Goal: Obtain resource: Obtain resource

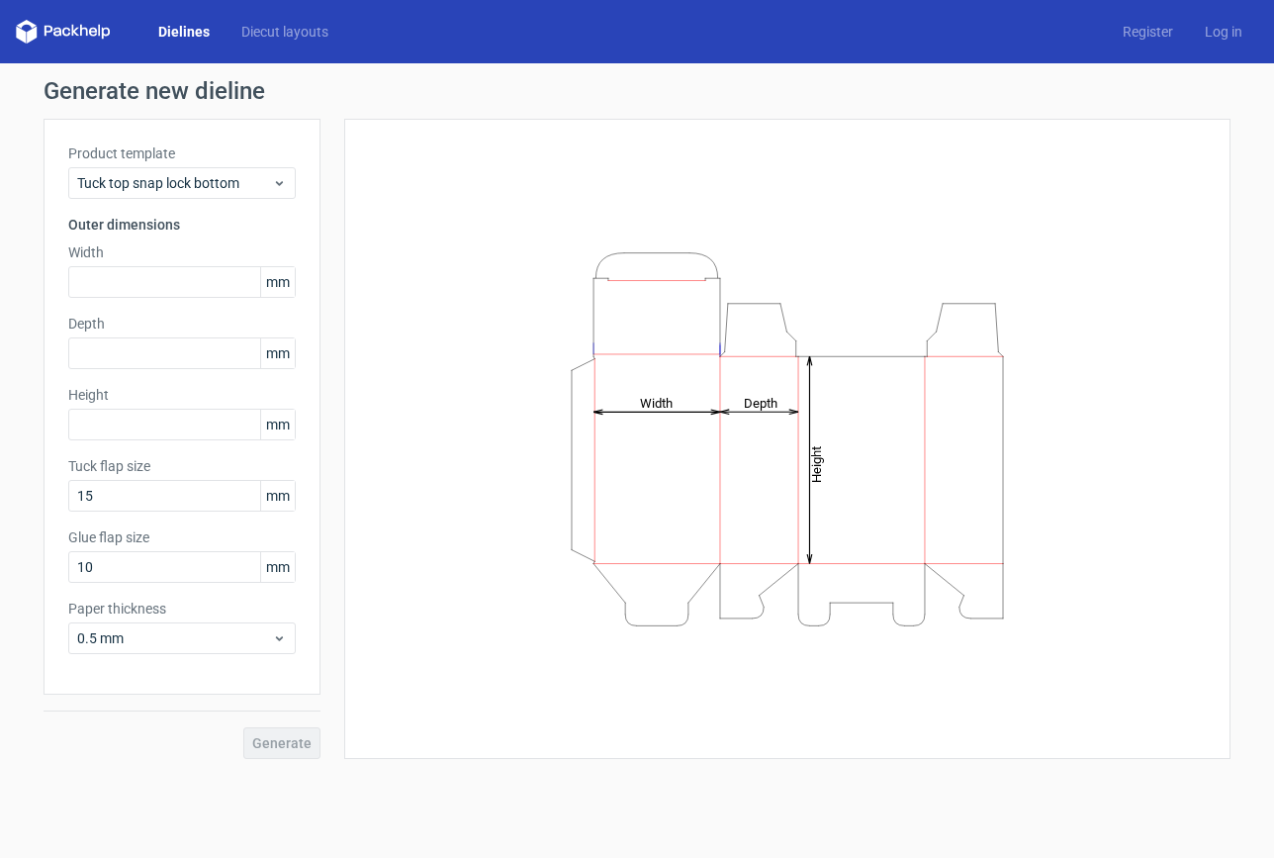
click at [70, 36] on icon at bounding box center [63, 32] width 95 height 24
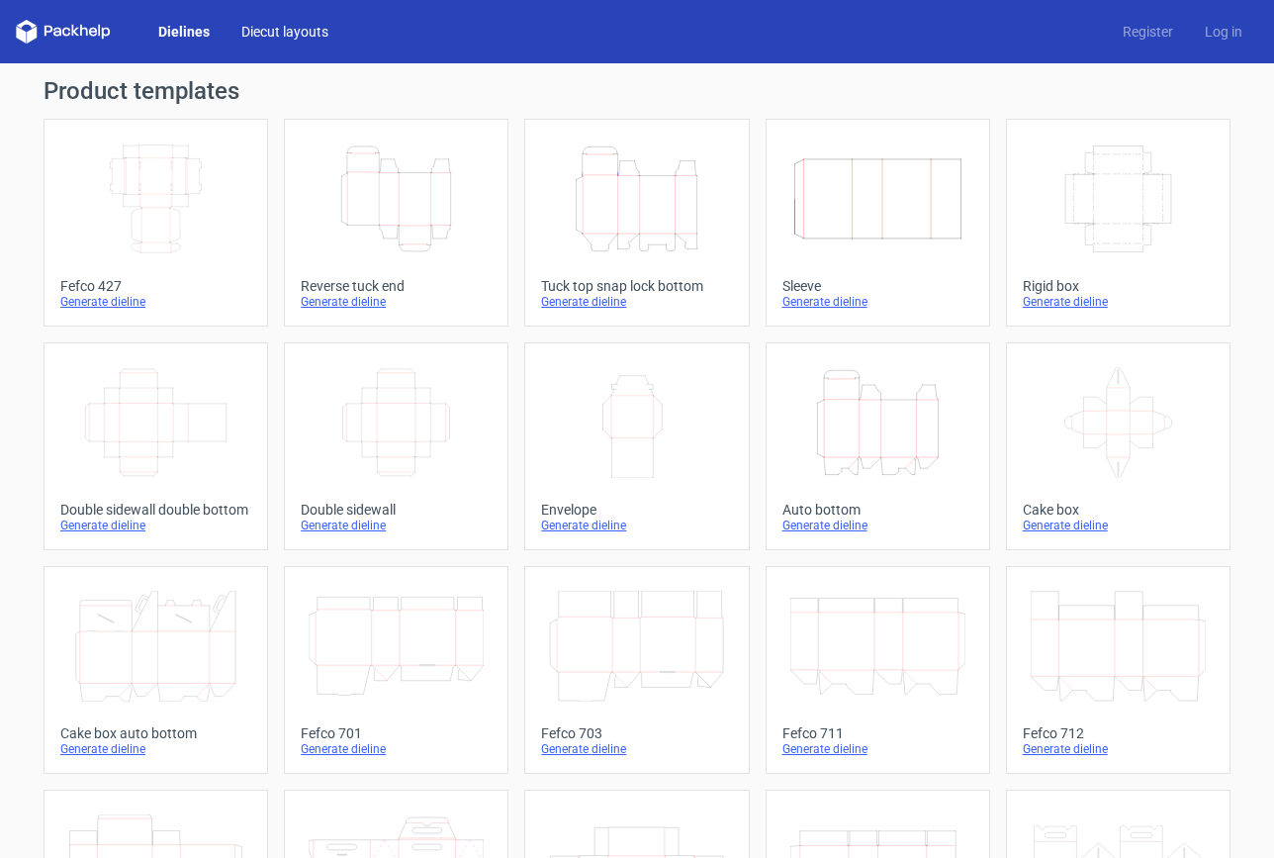
click at [295, 36] on link "Diecut layouts" at bounding box center [285, 32] width 119 height 20
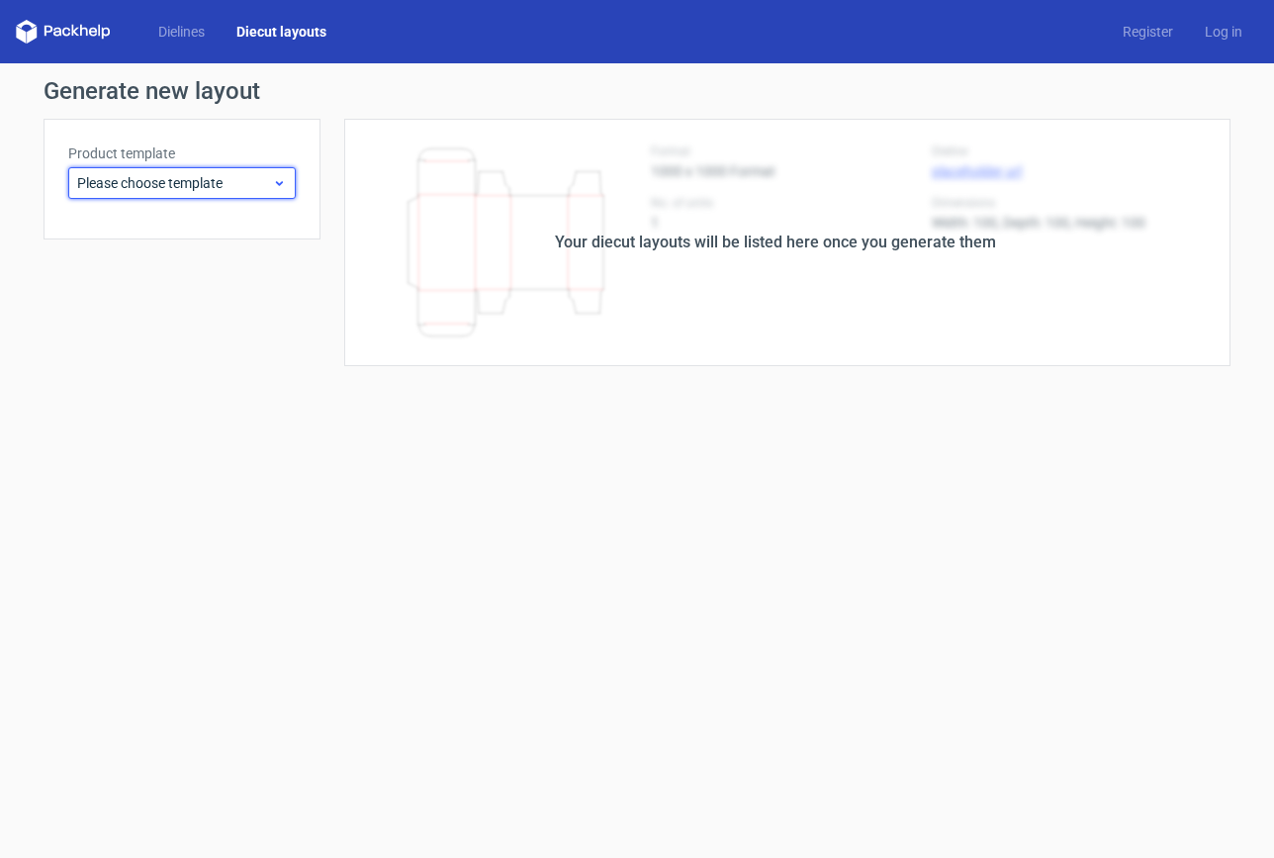
click at [155, 181] on span "Please choose template" at bounding box center [174, 183] width 195 height 20
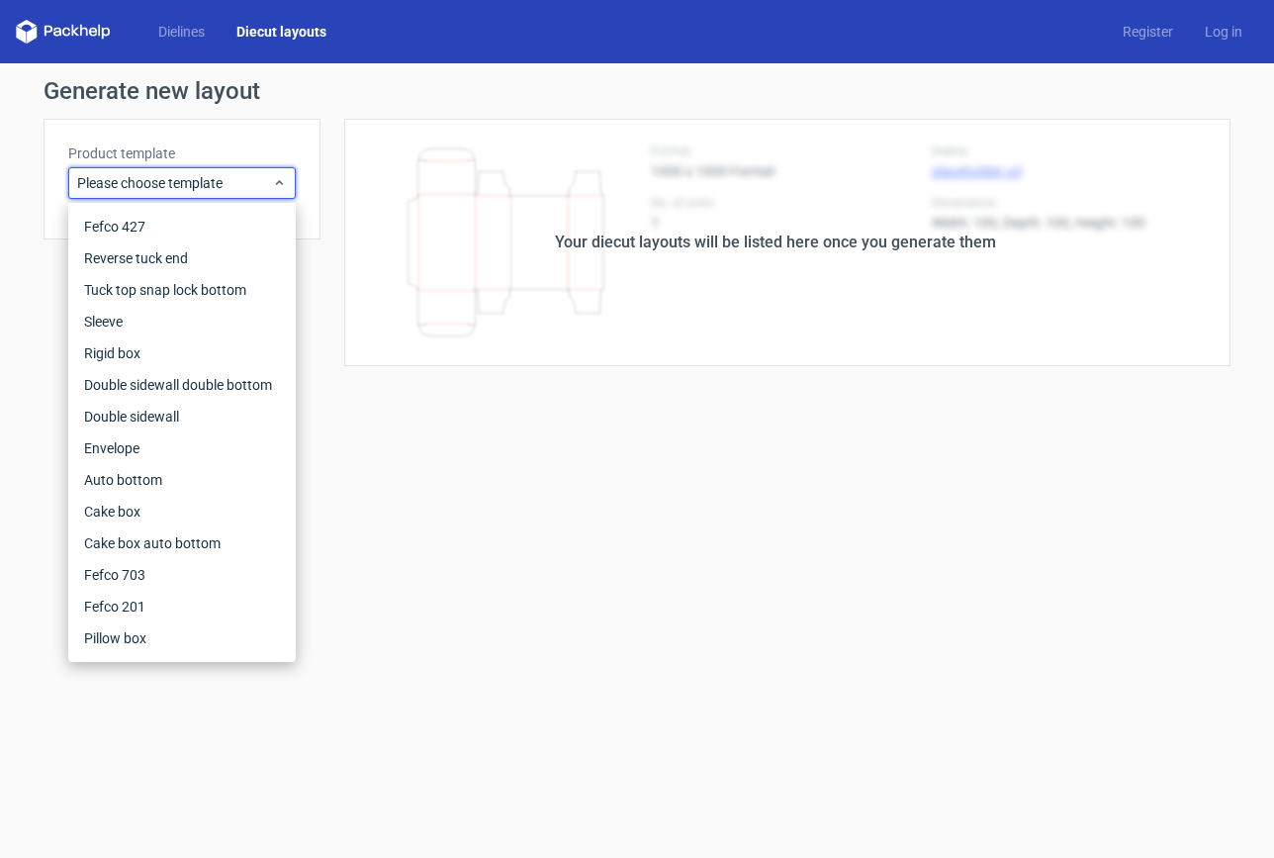
drag, startPoint x: 563, startPoint y: 561, endPoint x: 949, endPoint y: 348, distance: 440.6
click at [568, 557] on form "Generate new layout Product template Please choose template Your diecut layouts…" at bounding box center [637, 460] width 1274 height 794
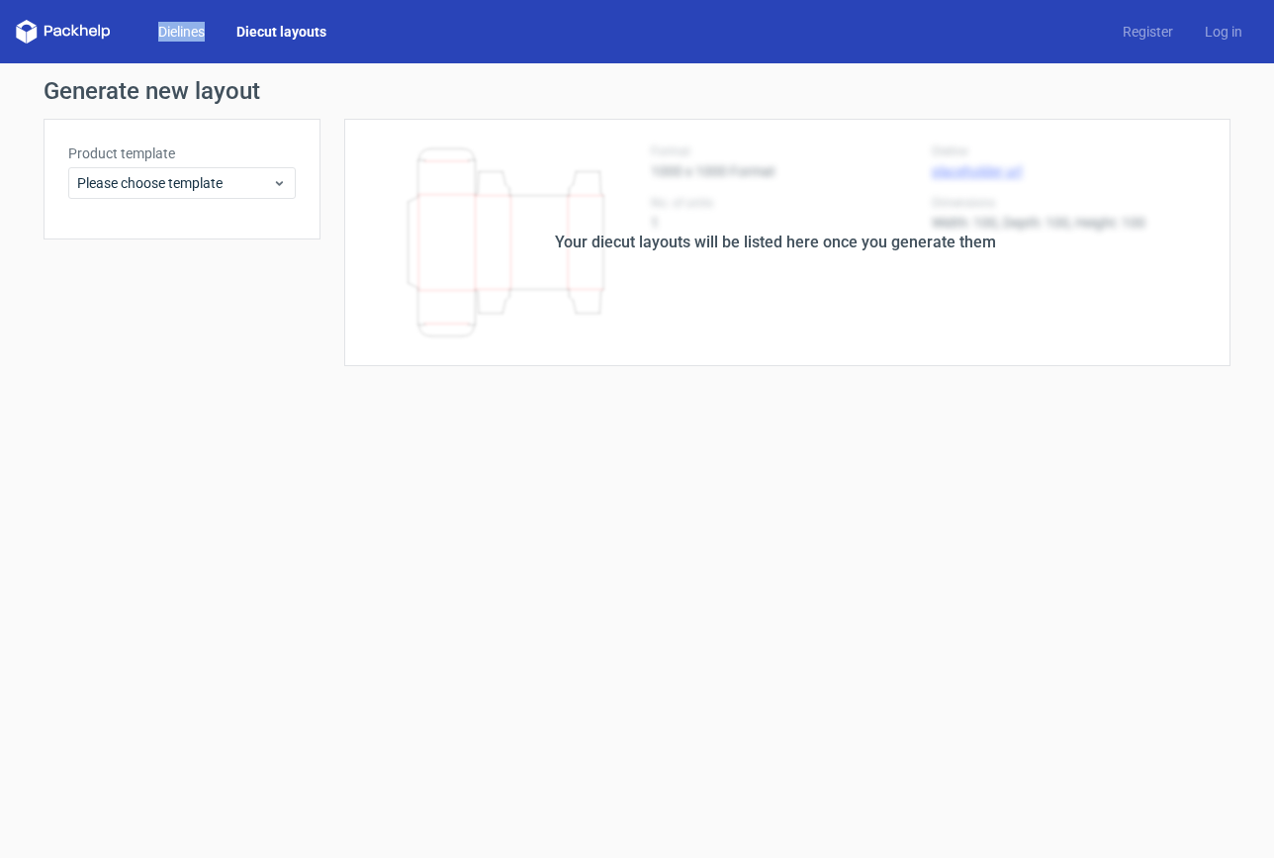
drag, startPoint x: 137, startPoint y: 42, endPoint x: 156, endPoint y: 33, distance: 21.7
click at [138, 40] on div "Dielines Diecut layouts" at bounding box center [179, 32] width 326 height 24
click at [167, 32] on link "Dielines" at bounding box center [181, 32] width 78 height 20
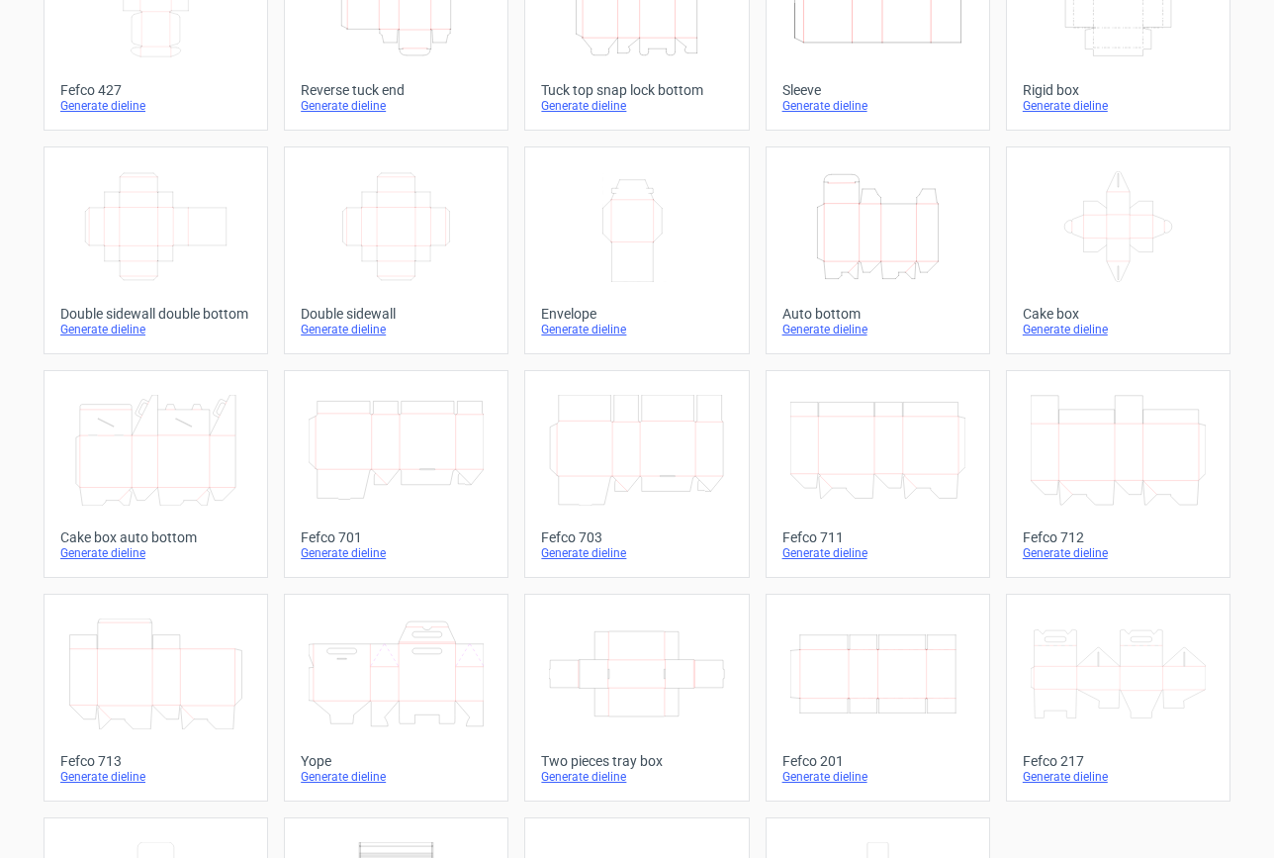
scroll to position [297, 0]
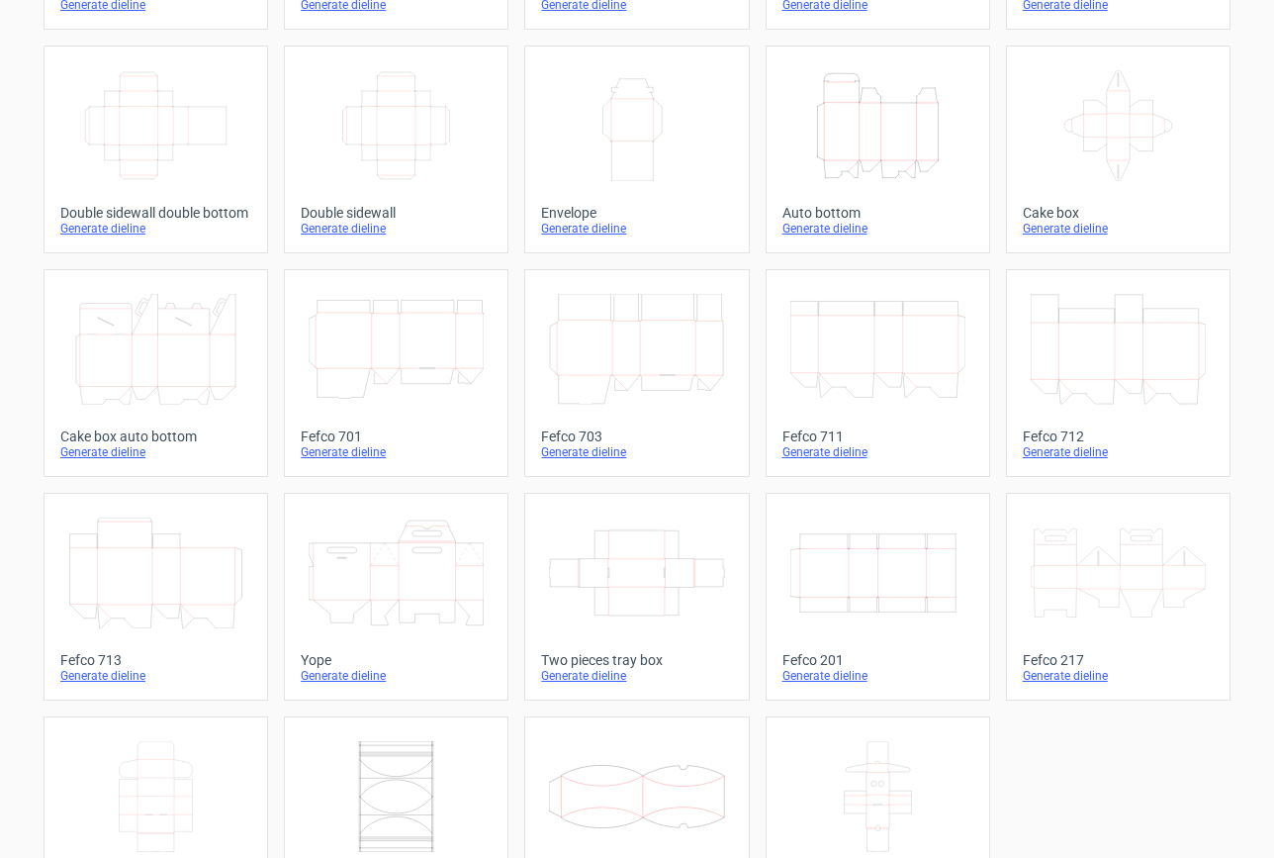
click at [595, 337] on icon at bounding box center [636, 349] width 175 height 111
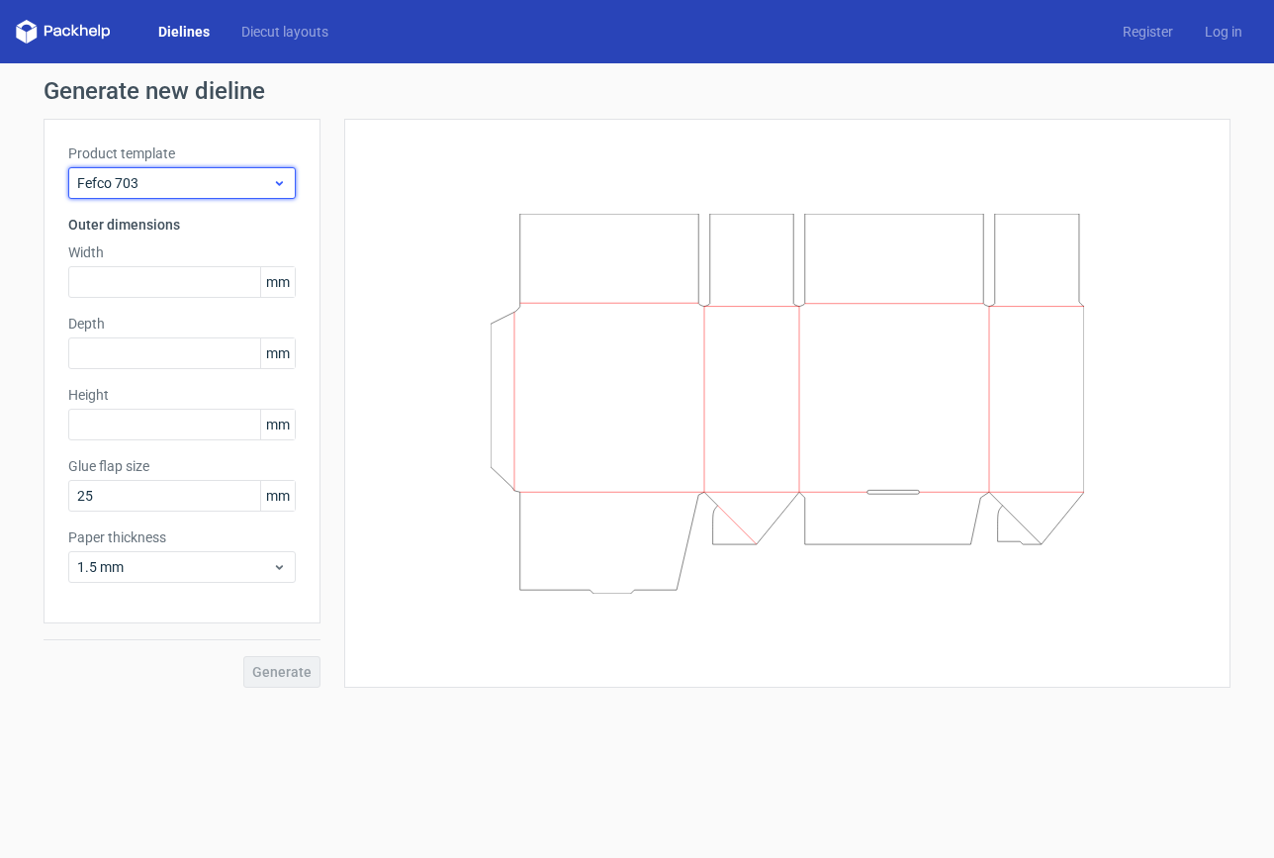
click at [137, 181] on span "Fefco 703" at bounding box center [174, 183] width 195 height 20
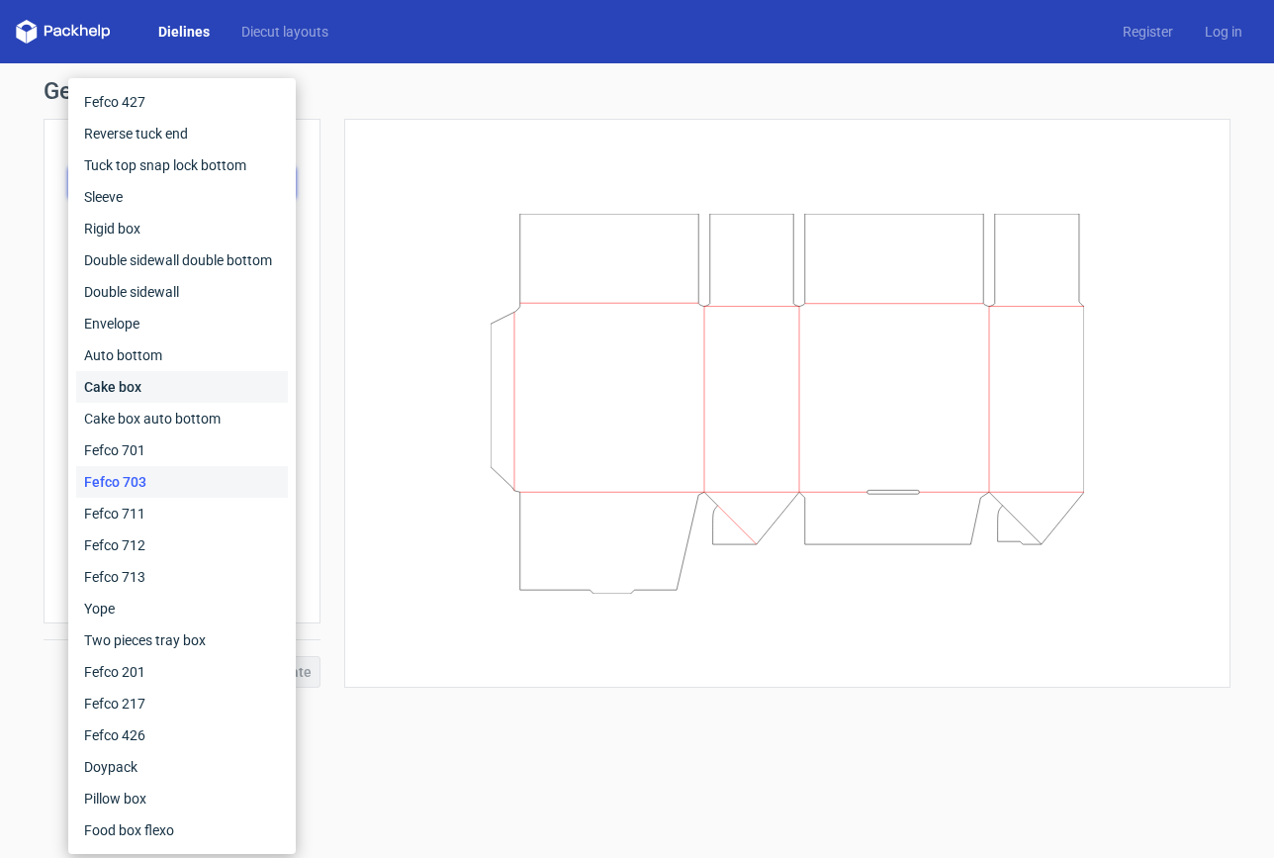
click at [178, 380] on div "Cake box" at bounding box center [182, 387] width 212 height 32
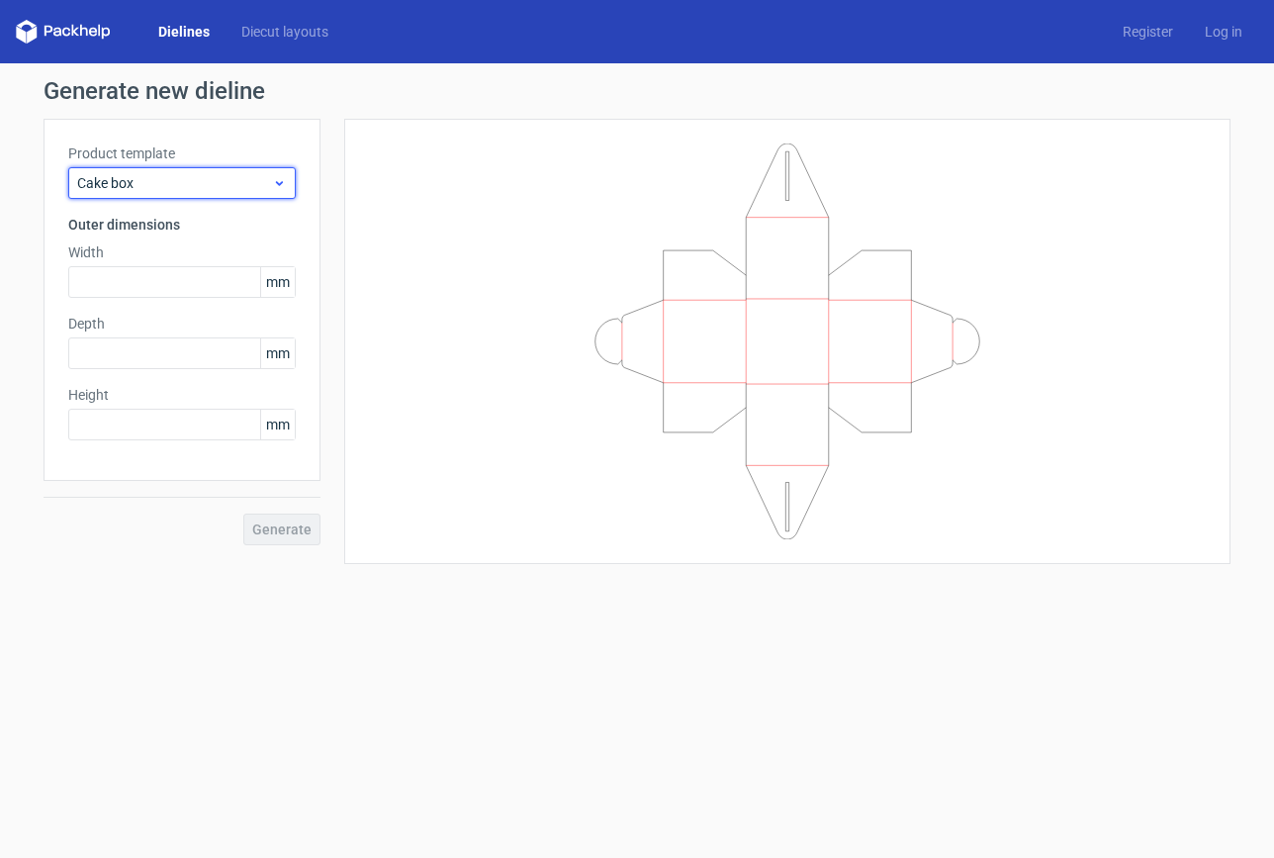
click at [141, 188] on span "Cake box" at bounding box center [174, 183] width 195 height 20
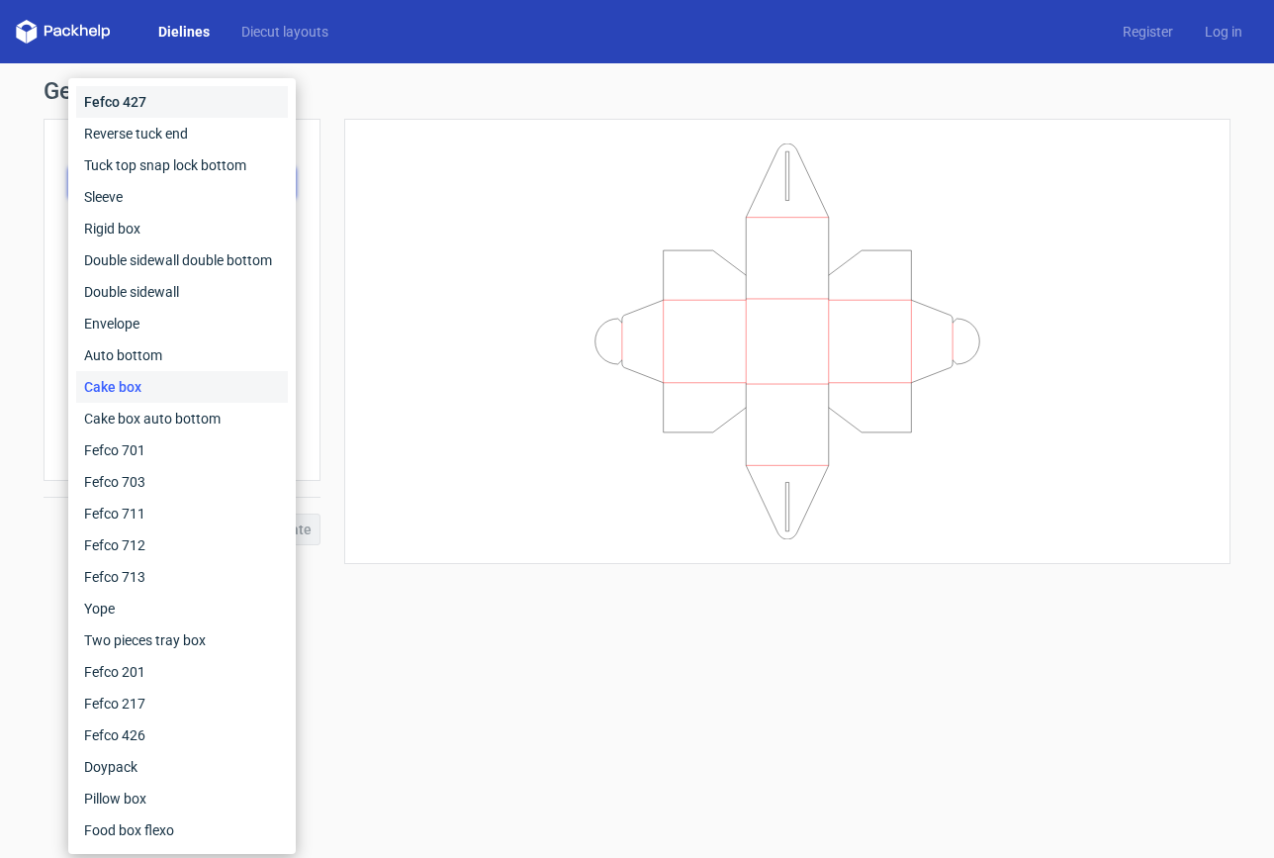
click at [147, 106] on div "Fefco 427" at bounding box center [182, 102] width 212 height 32
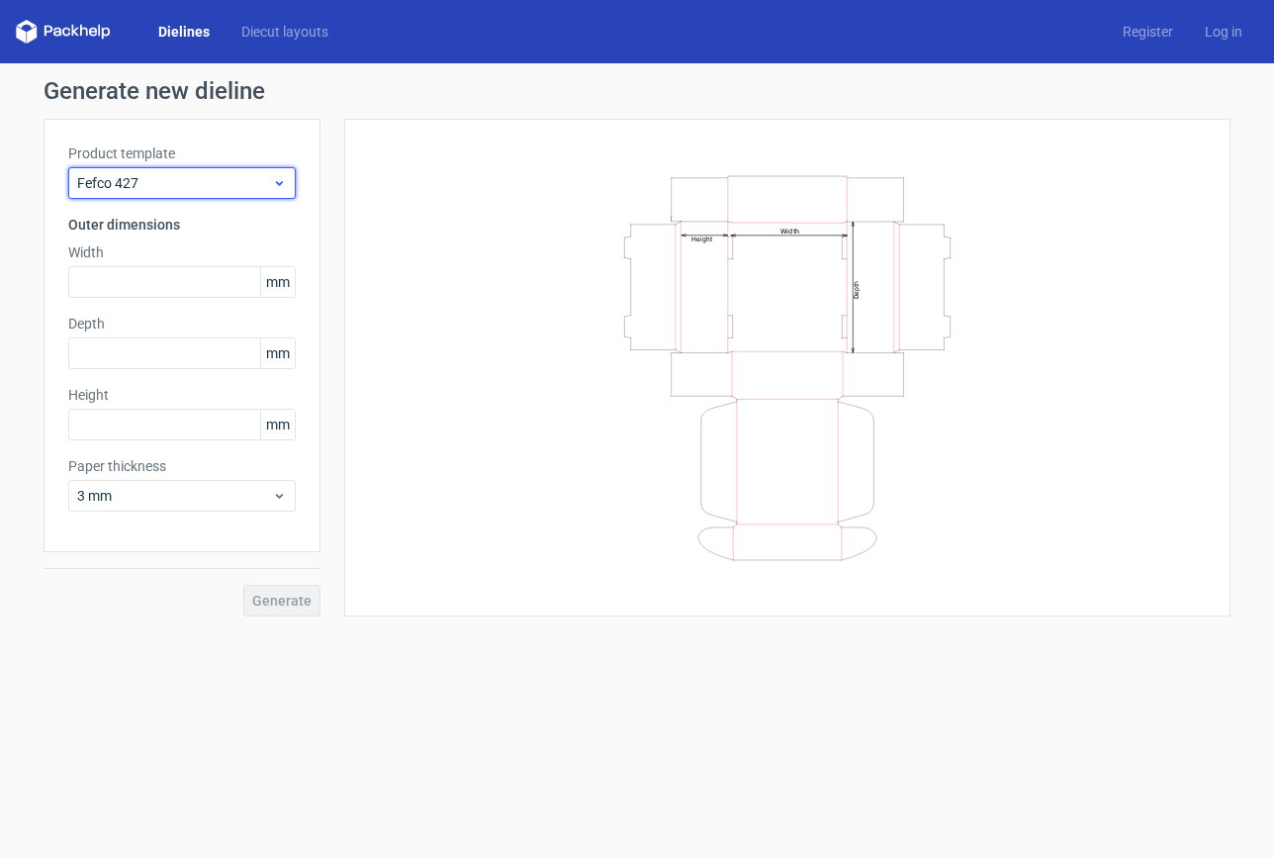
click at [193, 184] on span "Fefco 427" at bounding box center [174, 183] width 195 height 20
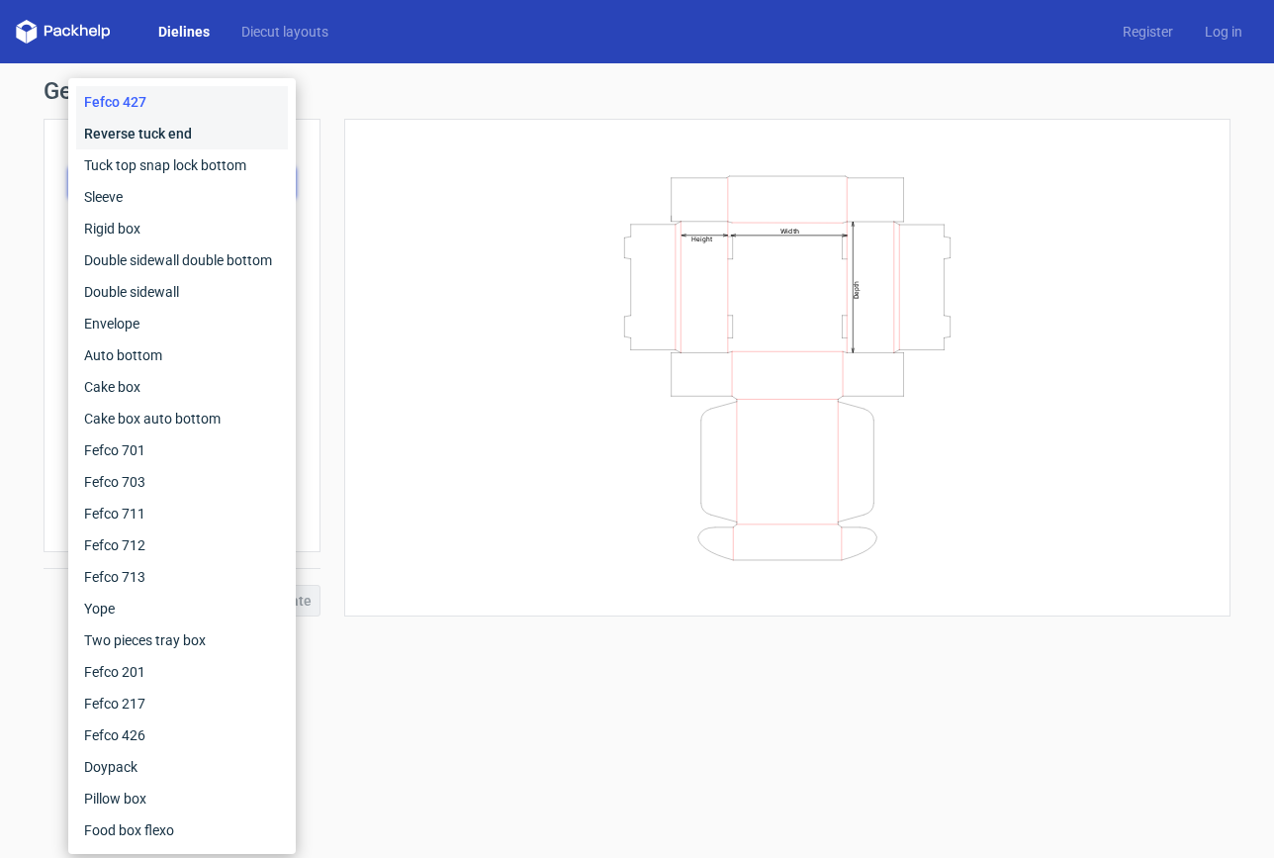
click at [174, 132] on div "Reverse tuck end" at bounding box center [182, 134] width 212 height 32
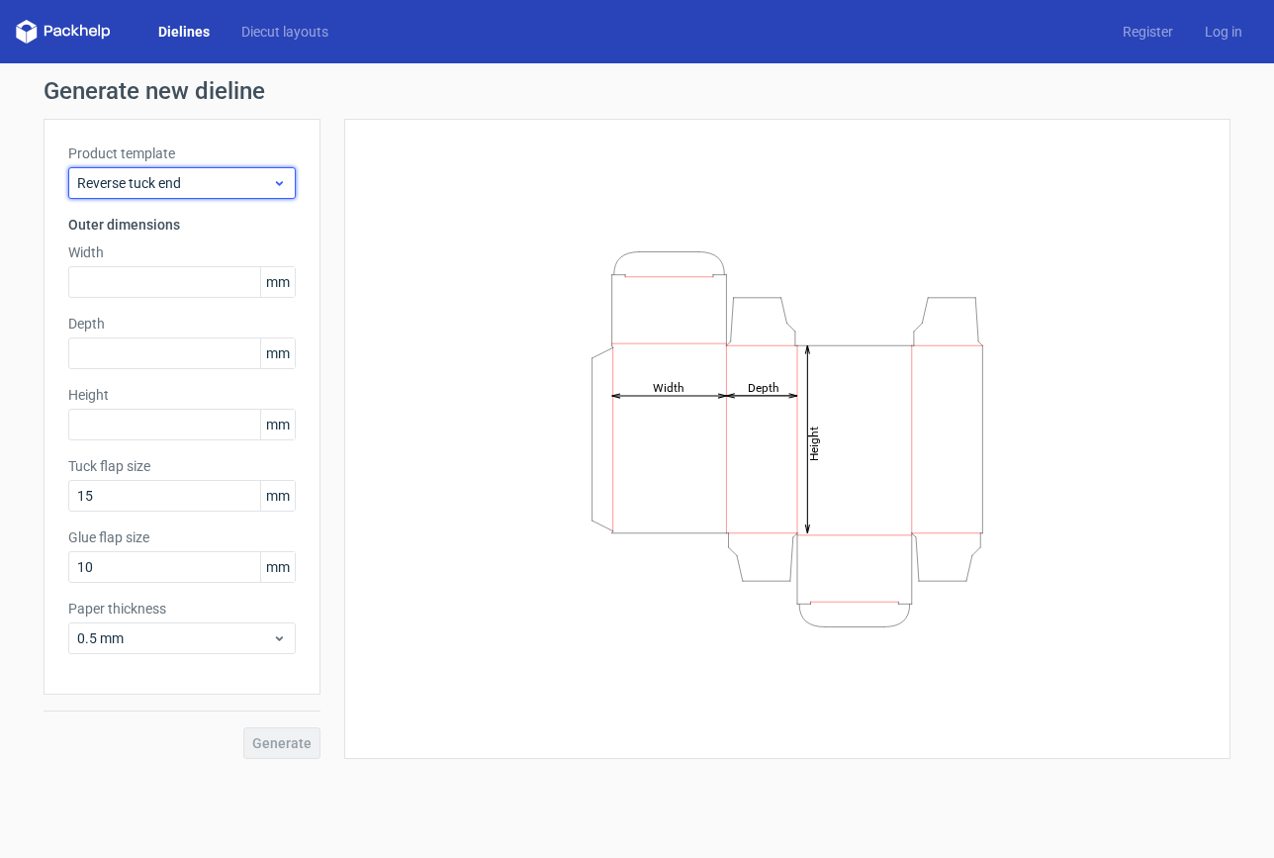
click at [180, 194] on div "Reverse tuck end" at bounding box center [182, 183] width 228 height 32
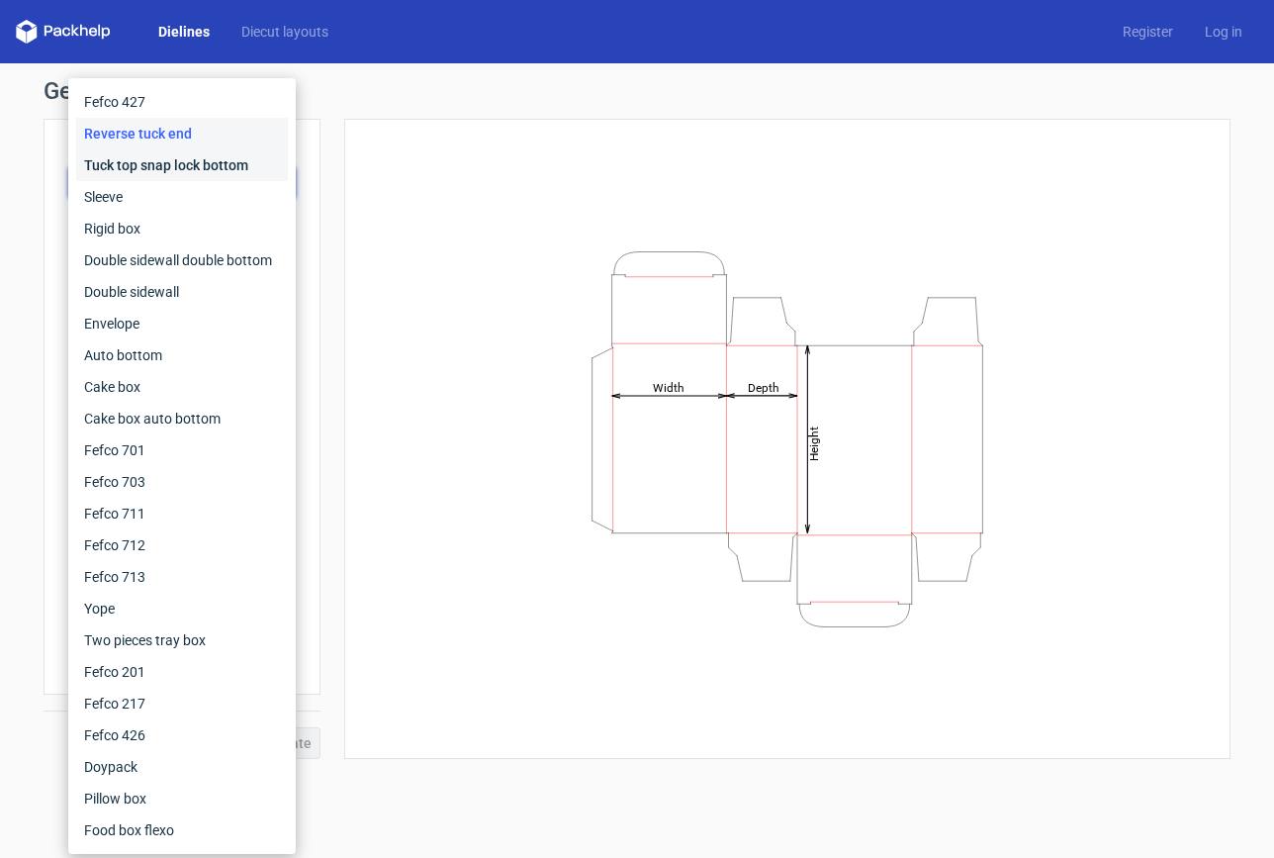
click at [129, 161] on div "Tuck top snap lock bottom" at bounding box center [182, 165] width 212 height 32
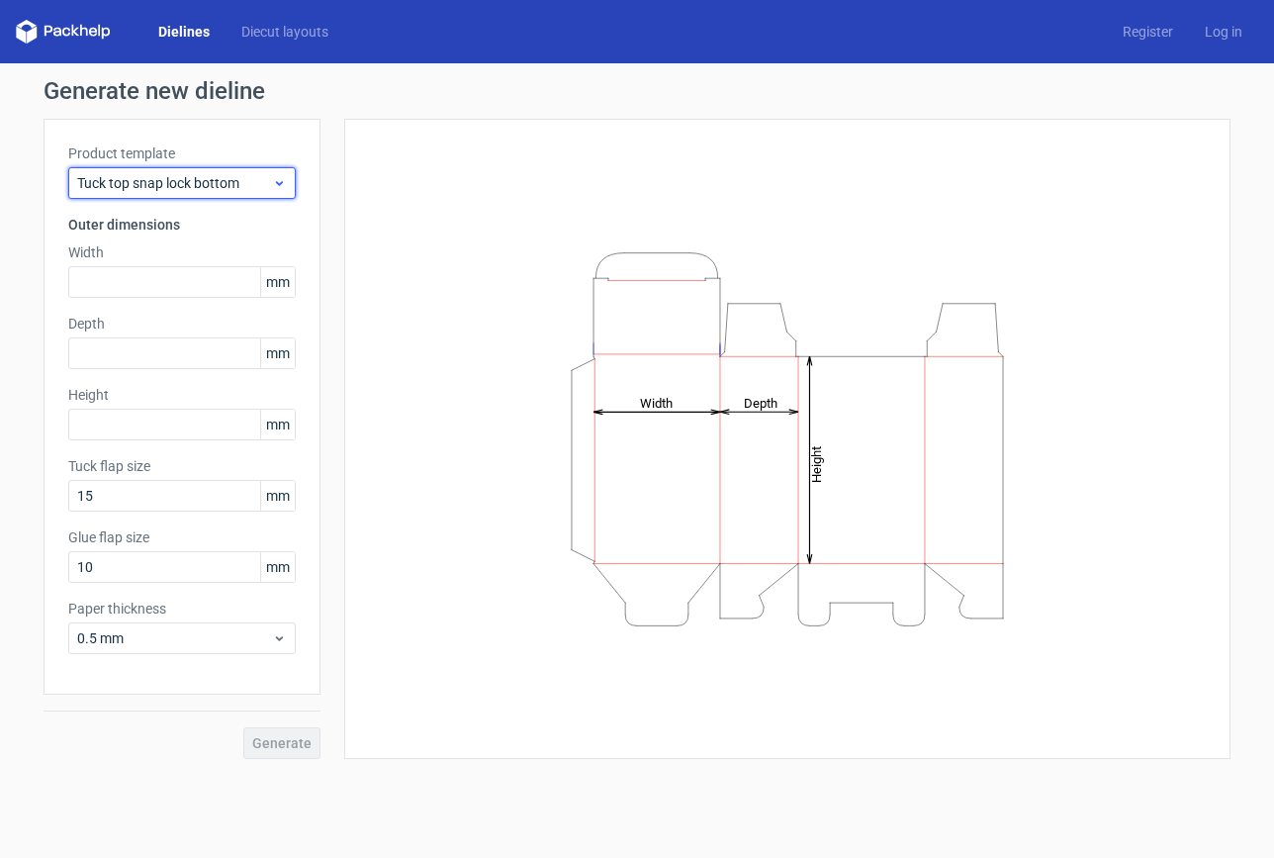
click at [125, 167] on div "Tuck top snap lock bottom" at bounding box center [182, 183] width 228 height 32
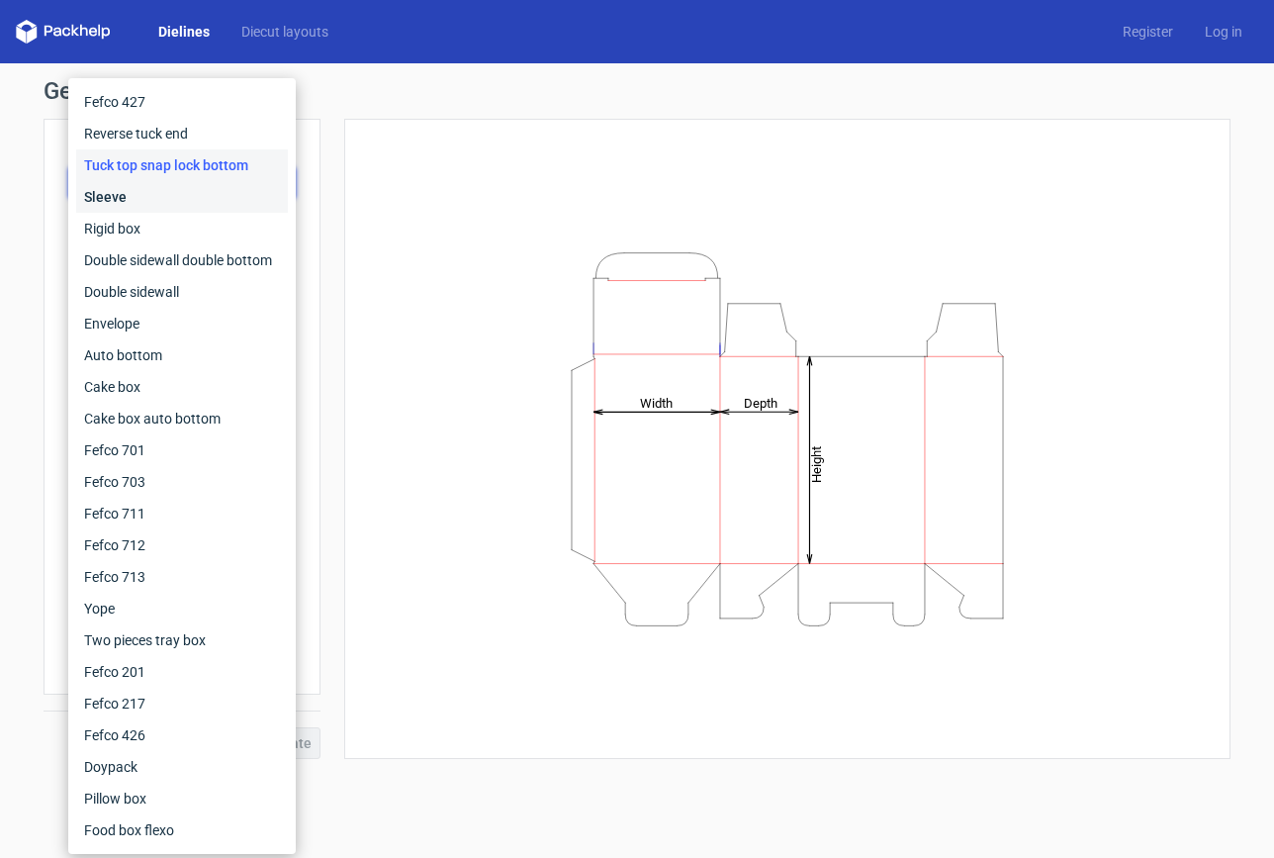
click at [127, 181] on div "Sleeve" at bounding box center [182, 197] width 212 height 32
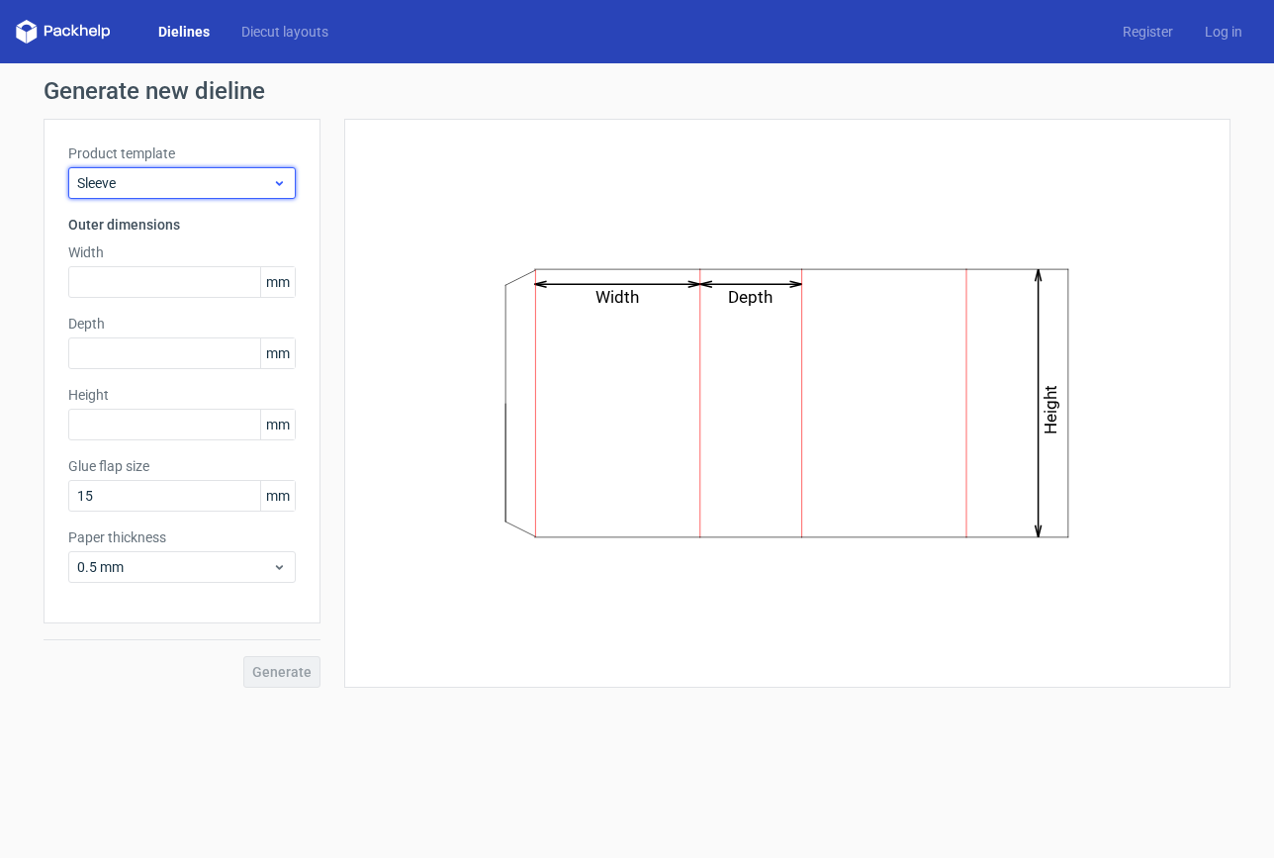
click at [225, 183] on span "Sleeve" at bounding box center [174, 183] width 195 height 20
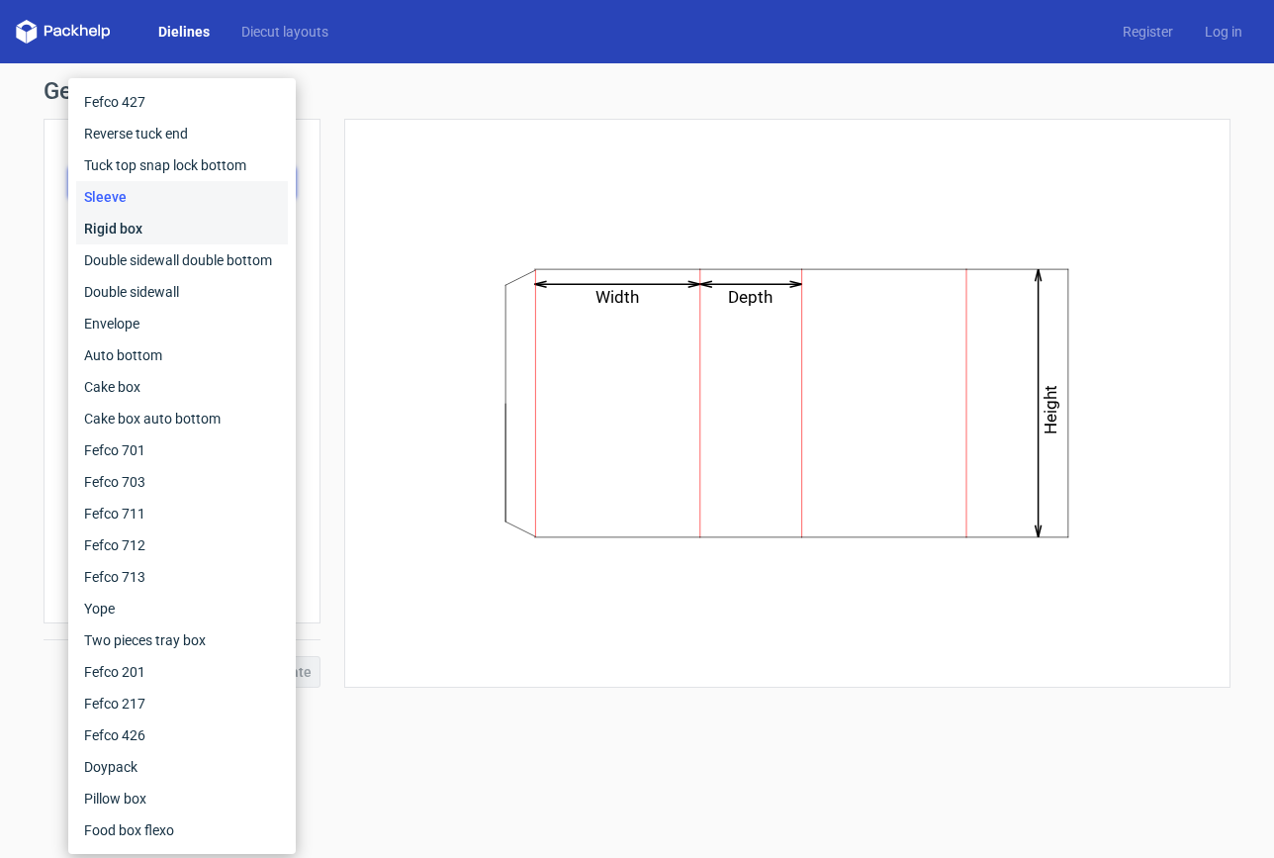
click at [215, 223] on div "Rigid box" at bounding box center [182, 229] width 212 height 32
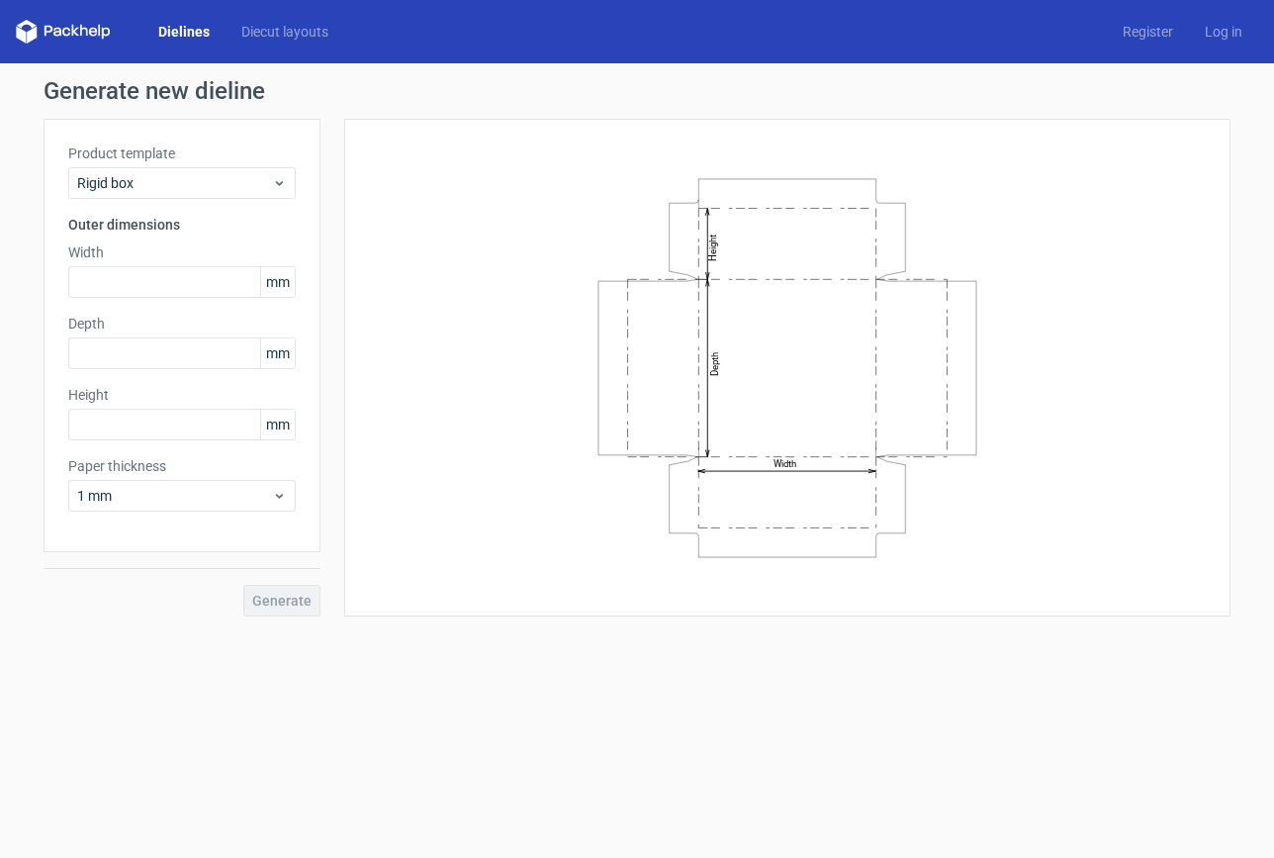
click at [89, 39] on icon at bounding box center [63, 32] width 95 height 24
click at [85, 36] on icon at bounding box center [63, 32] width 95 height 24
click at [175, 36] on link "Dielines" at bounding box center [183, 32] width 83 height 20
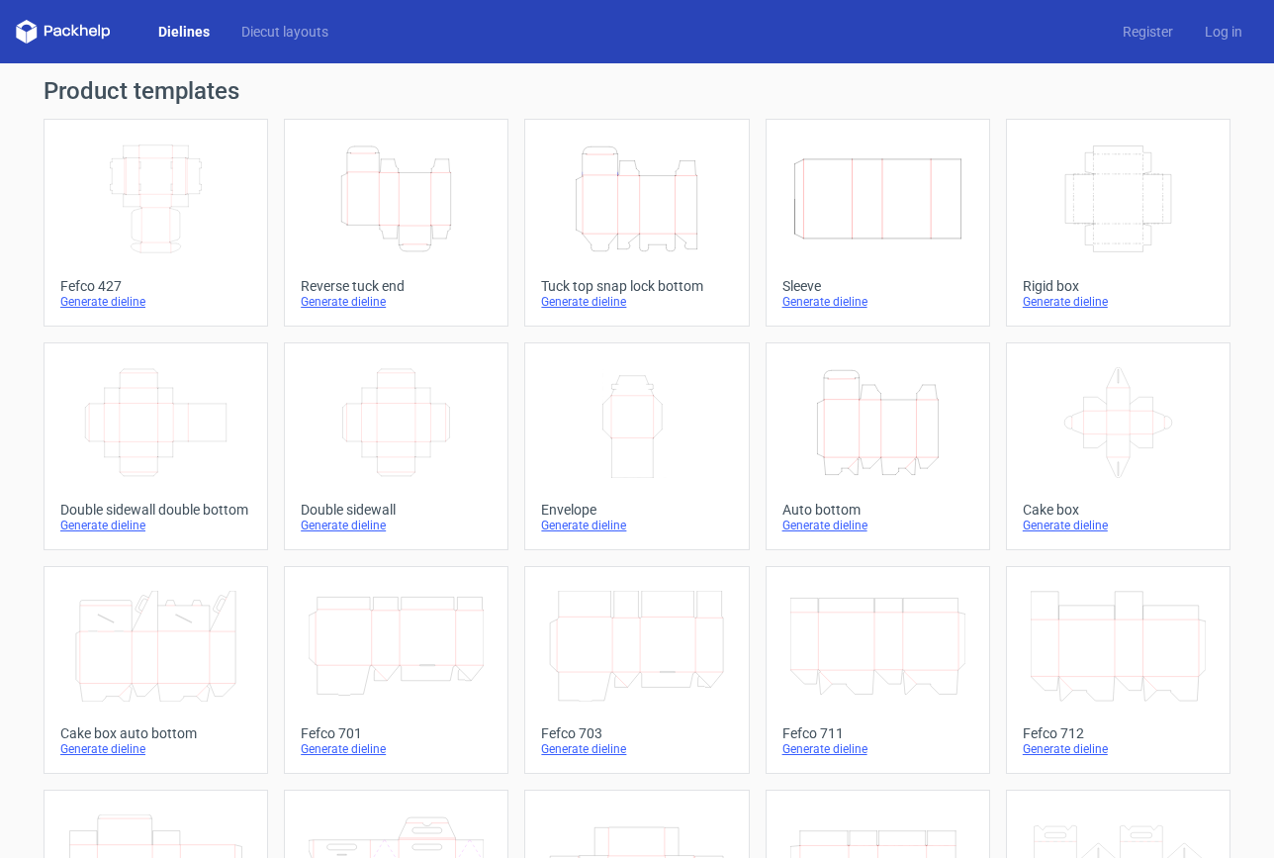
click at [175, 36] on link "Dielines" at bounding box center [183, 32] width 83 height 20
